Goal: Use online tool/utility: Utilize a website feature to perform a specific function

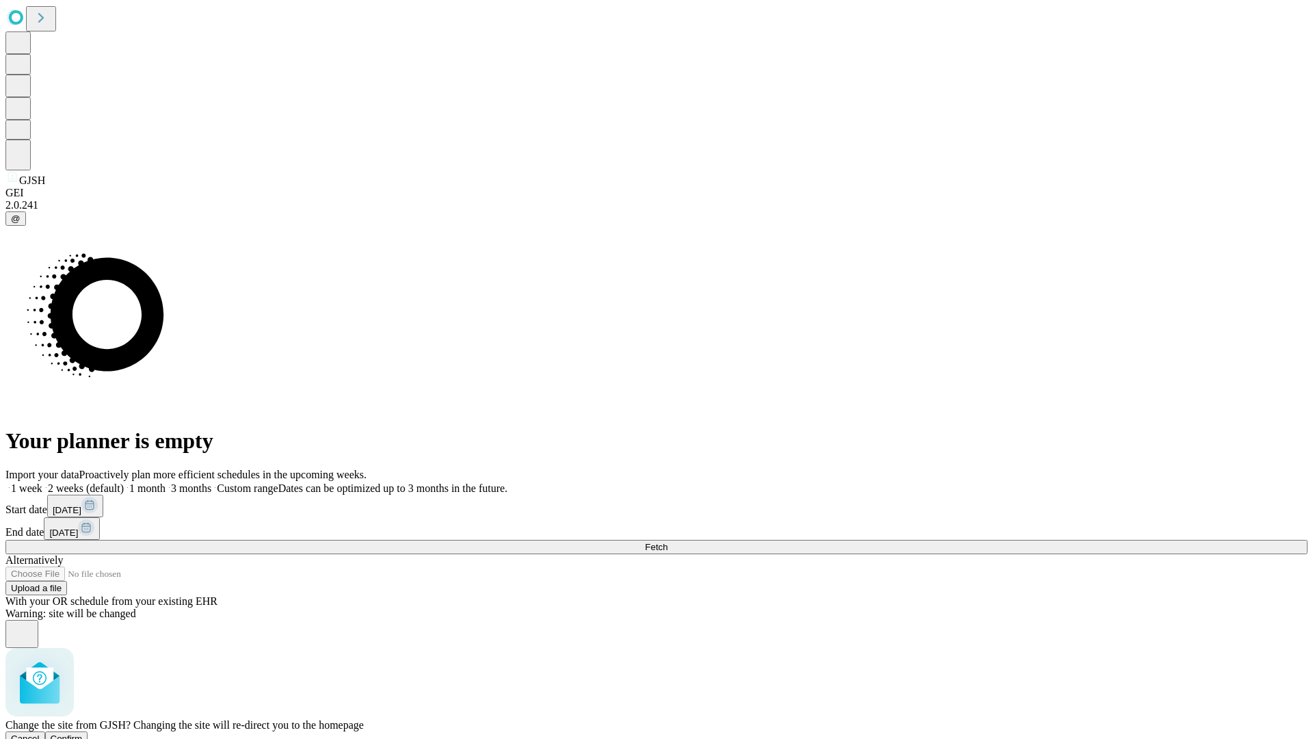
click at [83, 733] on span "Confirm" at bounding box center [67, 738] width 32 height 10
click at [42, 482] on label "1 week" at bounding box center [23, 488] width 37 height 12
click at [667, 542] on span "Fetch" at bounding box center [656, 547] width 23 height 10
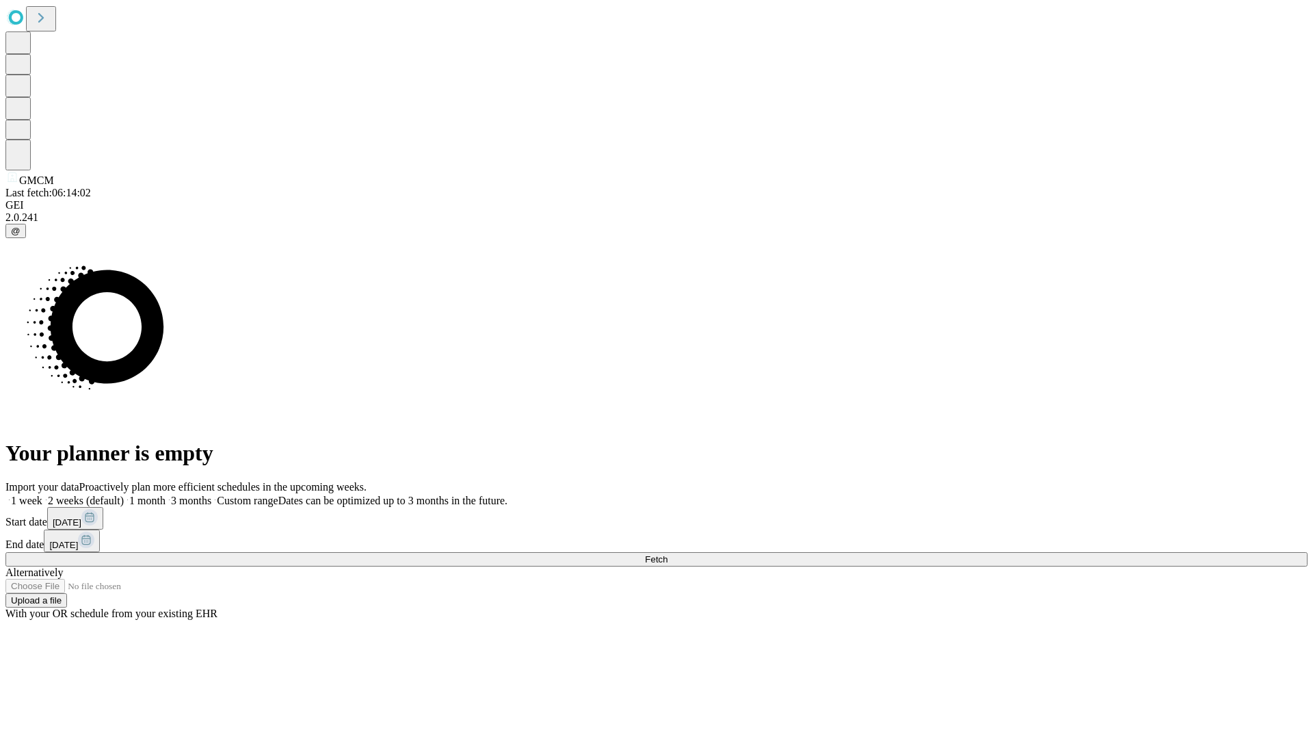
click at [42, 494] on label "1 week" at bounding box center [23, 500] width 37 height 12
click at [667, 554] on span "Fetch" at bounding box center [656, 559] width 23 height 10
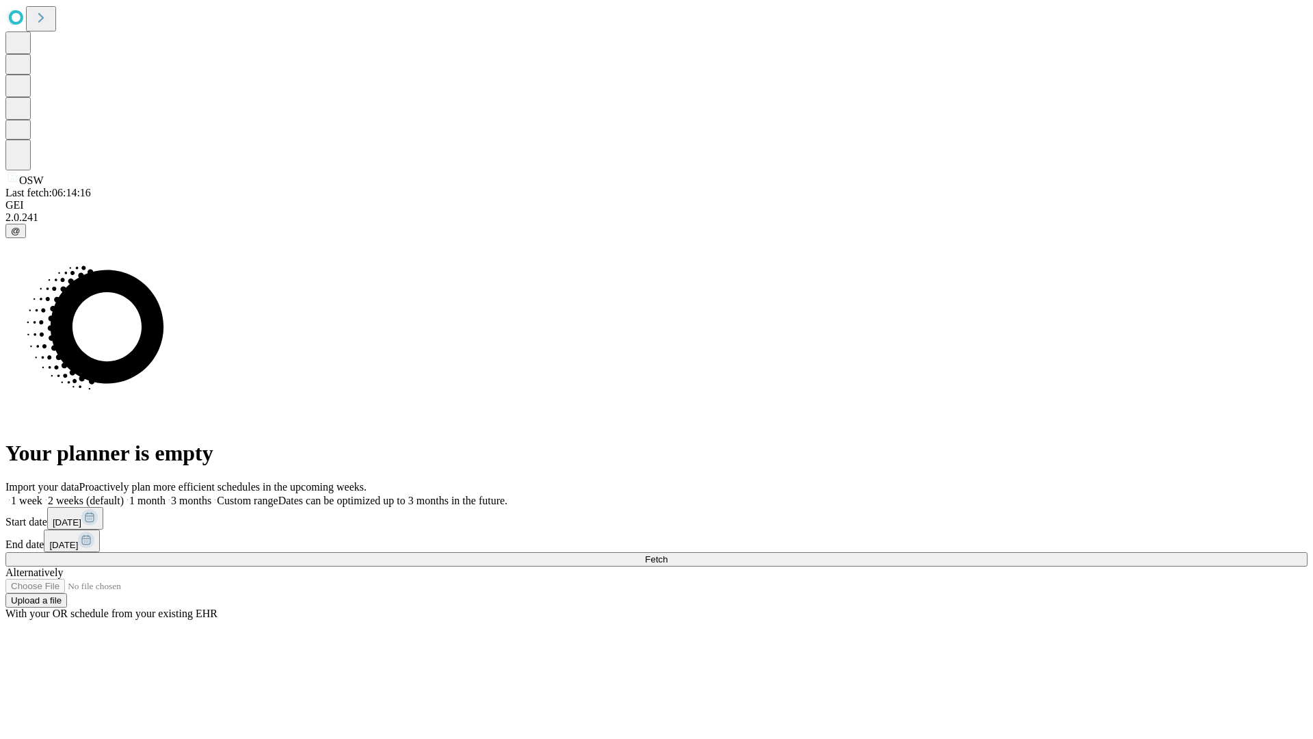
click at [42, 494] on label "1 week" at bounding box center [23, 500] width 37 height 12
click at [667, 554] on span "Fetch" at bounding box center [656, 559] width 23 height 10
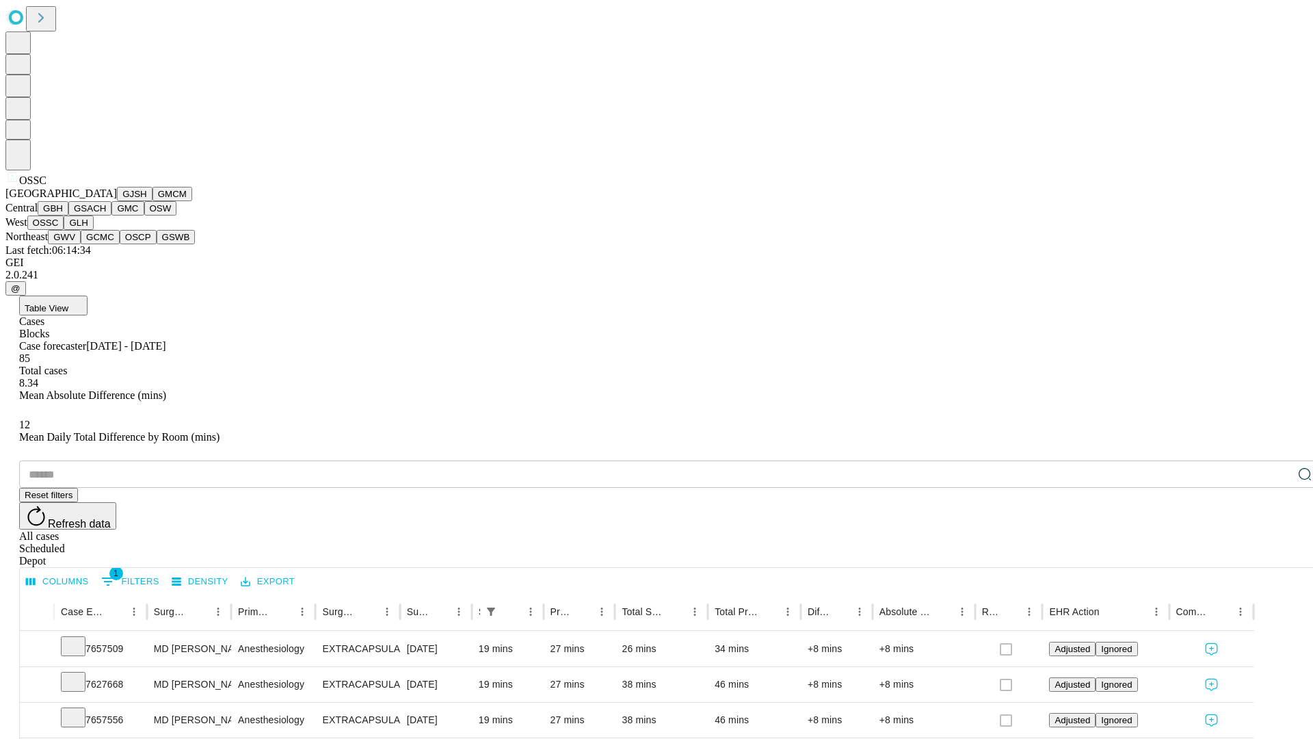
click at [93, 230] on button "GLH" at bounding box center [78, 222] width 29 height 14
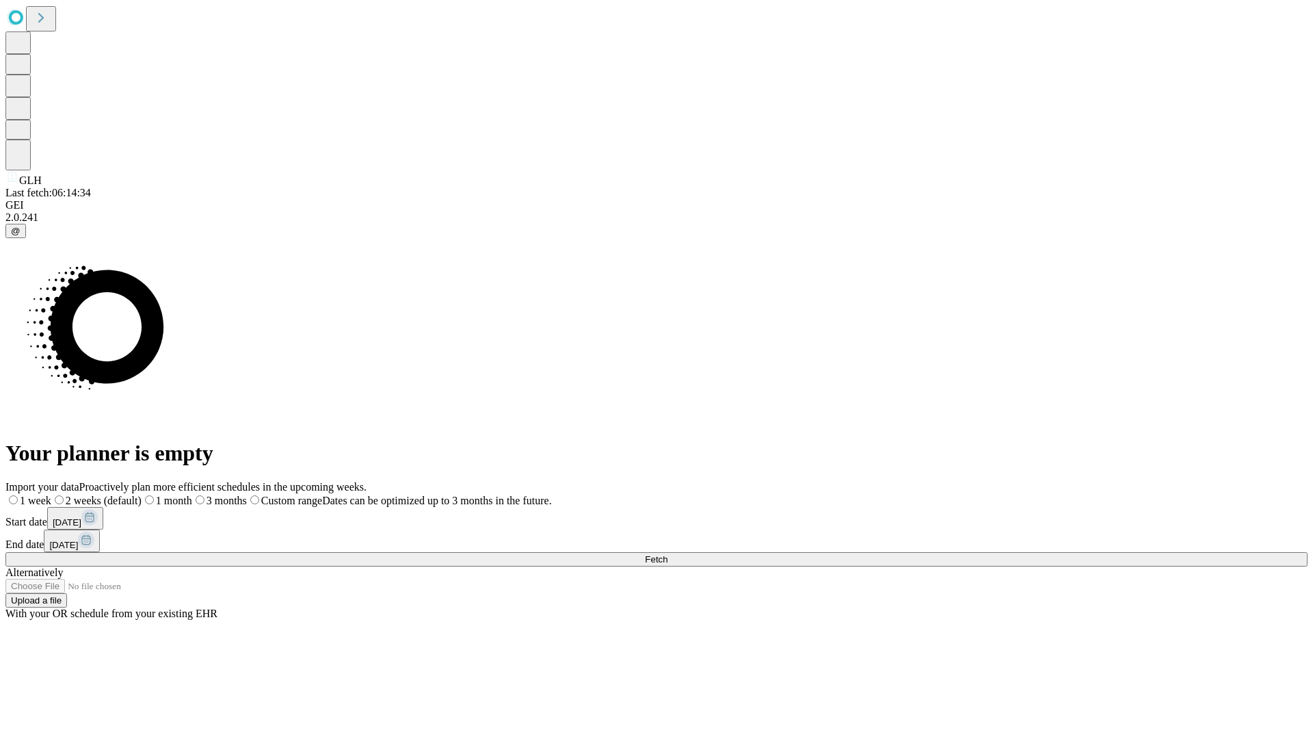
click at [51, 494] on label "1 week" at bounding box center [28, 500] width 46 height 12
click at [667, 554] on span "Fetch" at bounding box center [656, 559] width 23 height 10
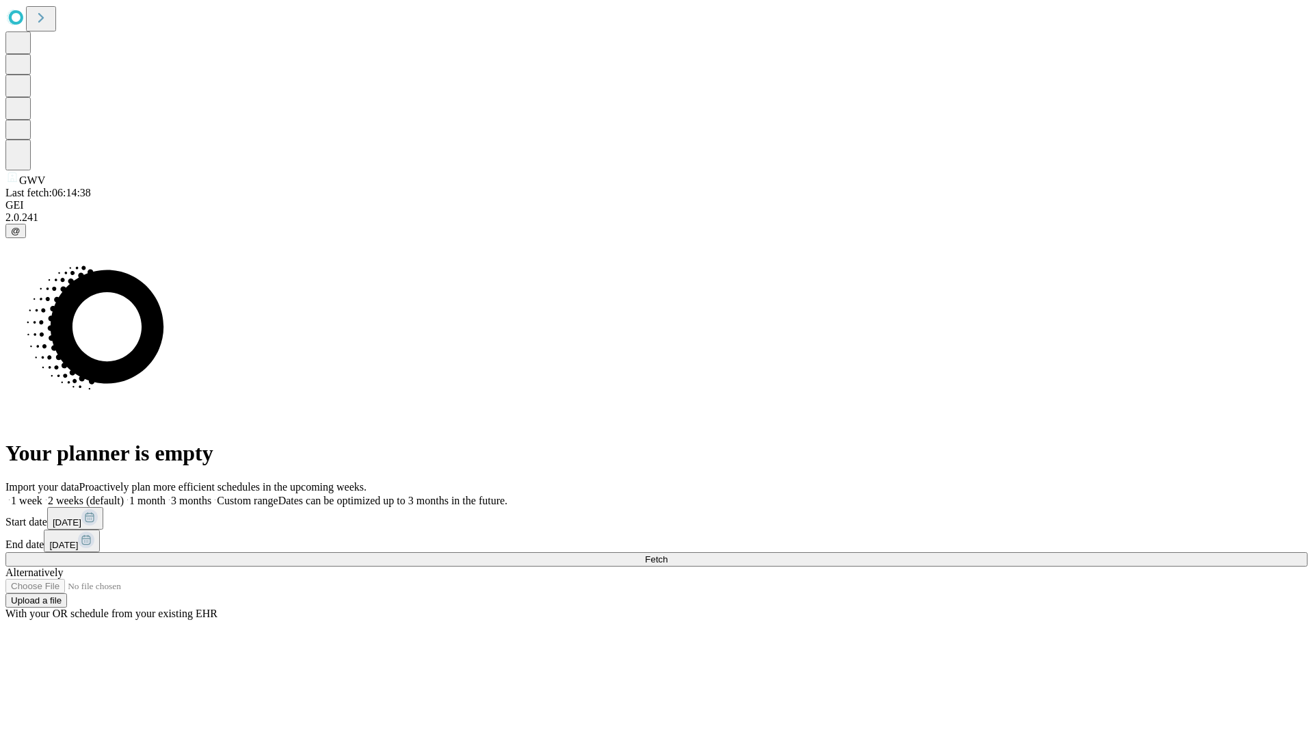
click at [42, 494] on label "1 week" at bounding box center [23, 500] width 37 height 12
click at [667, 554] on span "Fetch" at bounding box center [656, 559] width 23 height 10
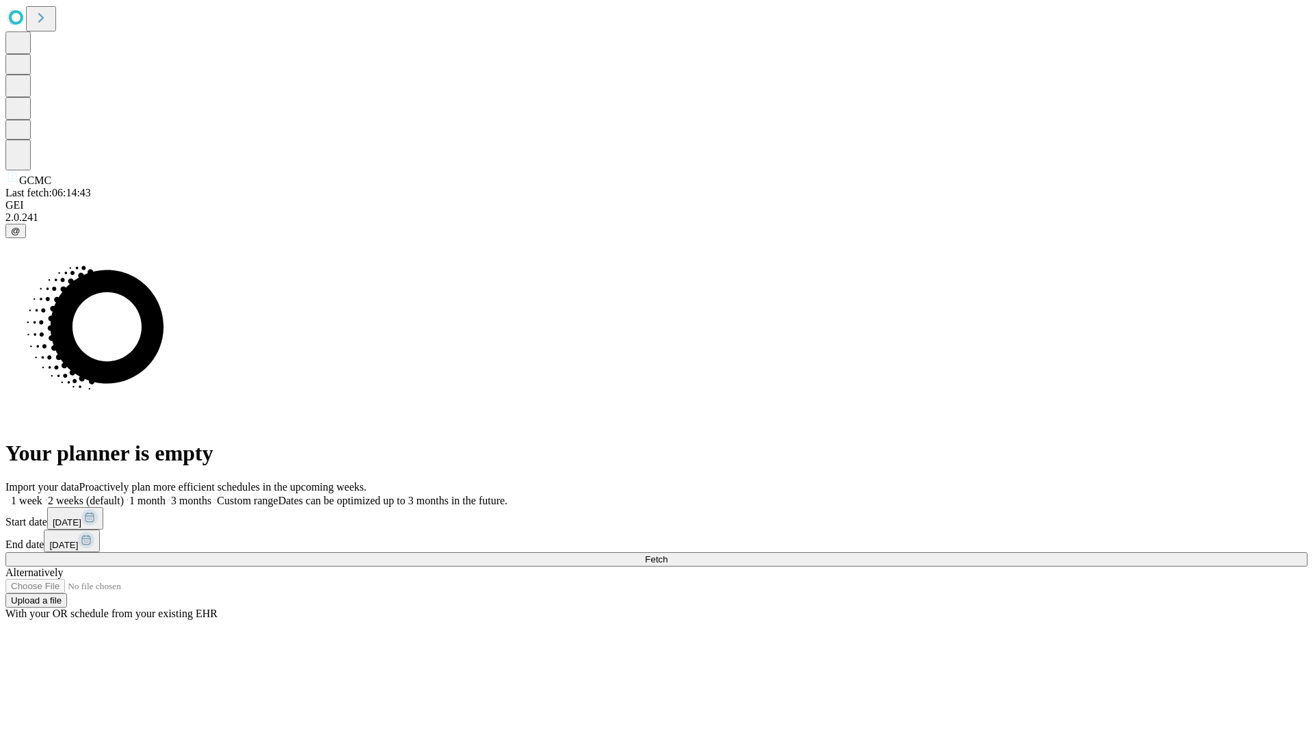
click at [42, 494] on label "1 week" at bounding box center [23, 500] width 37 height 12
click at [667, 554] on span "Fetch" at bounding box center [656, 559] width 23 height 10
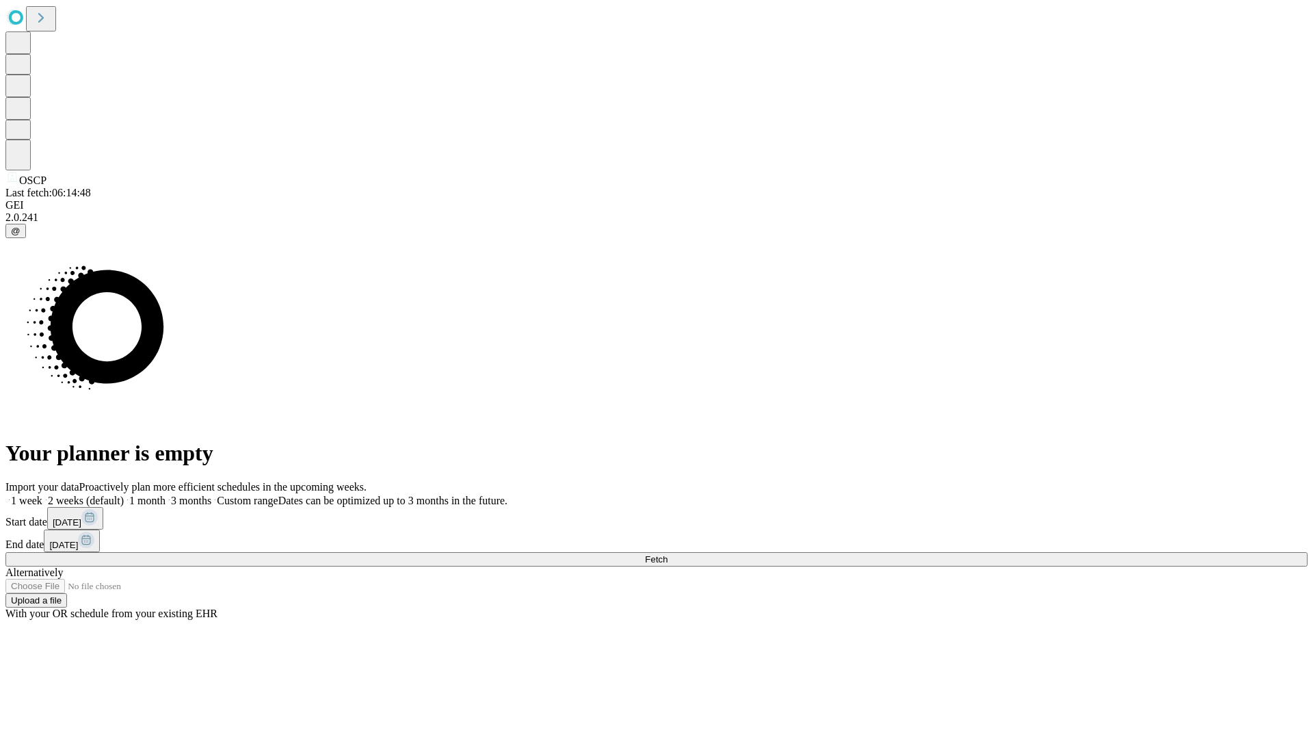
click at [42, 494] on label "1 week" at bounding box center [23, 500] width 37 height 12
click at [667, 554] on span "Fetch" at bounding box center [656, 559] width 23 height 10
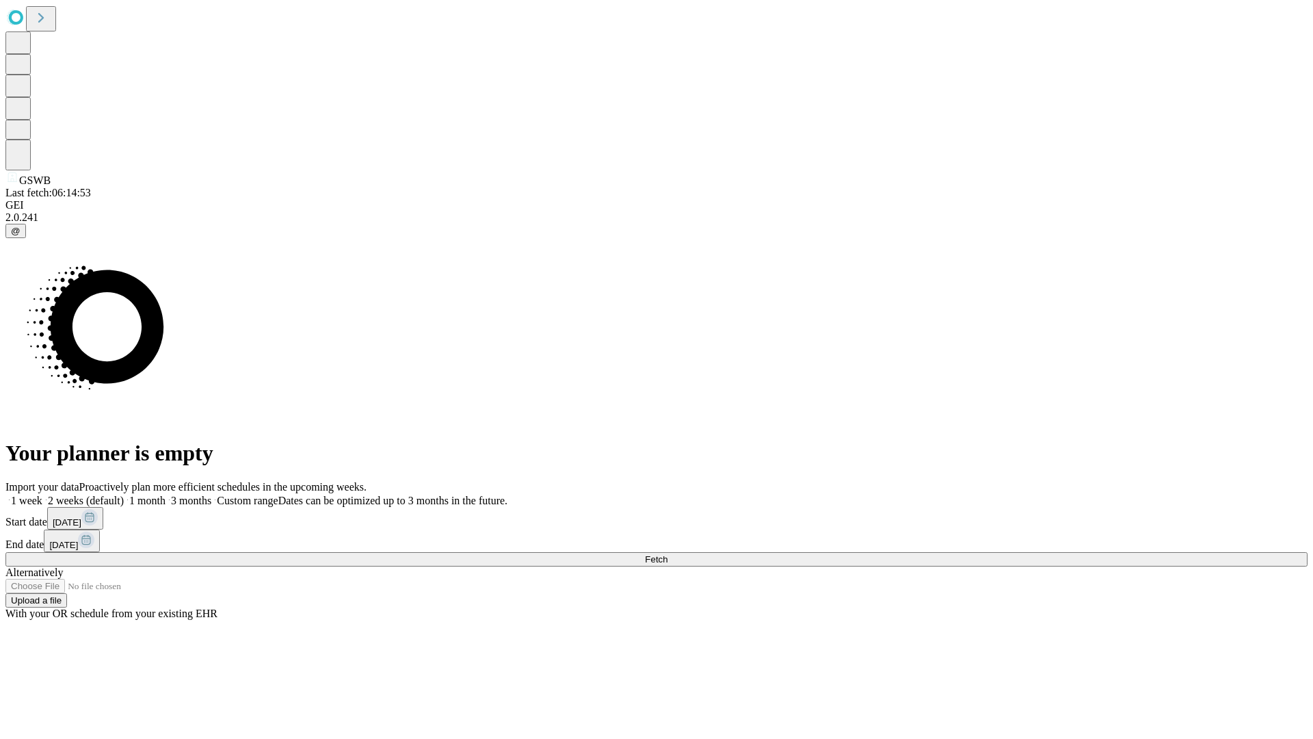
click at [42, 494] on label "1 week" at bounding box center [23, 500] width 37 height 12
click at [667, 554] on span "Fetch" at bounding box center [656, 559] width 23 height 10
